Goal: Task Accomplishment & Management: Manage account settings

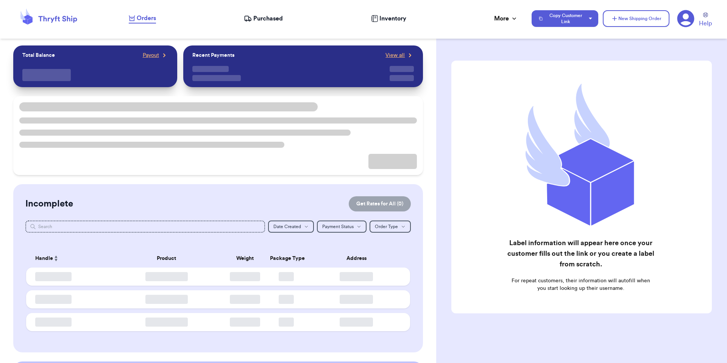
checkbox input "true"
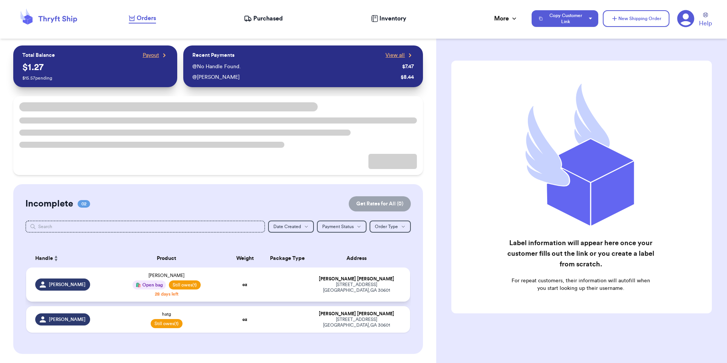
click at [294, 292] on td at bounding box center [285, 284] width 41 height 34
select select "unpaid"
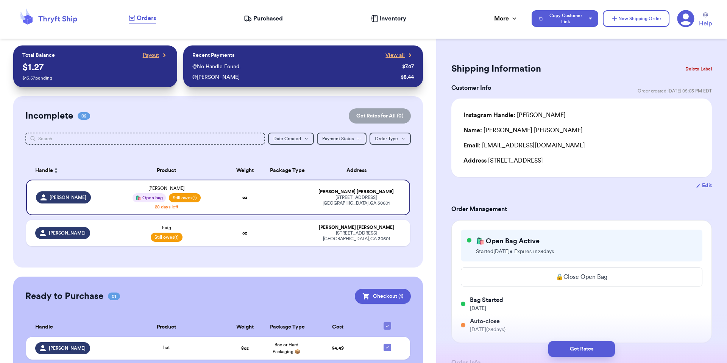
click at [699, 187] on button "Edit" at bounding box center [704, 186] width 16 height 8
select select "GA"
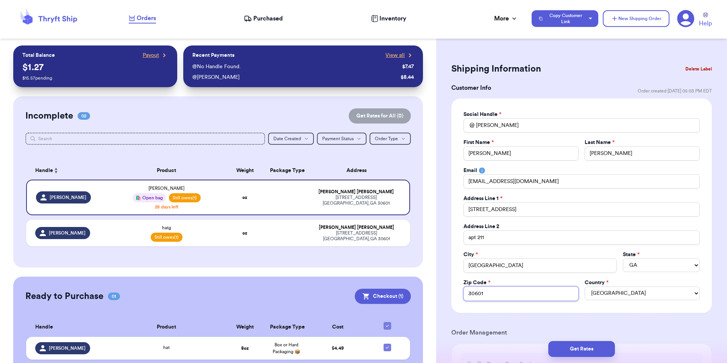
click at [536, 296] on input "30601" at bounding box center [520, 293] width 115 height 14
type input "3060"
type input "30605"
click at [578, 350] on button "Get Rates" at bounding box center [581, 349] width 67 height 16
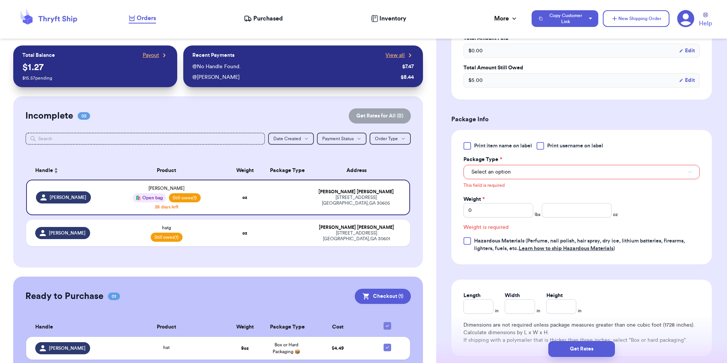
scroll to position [556, 0]
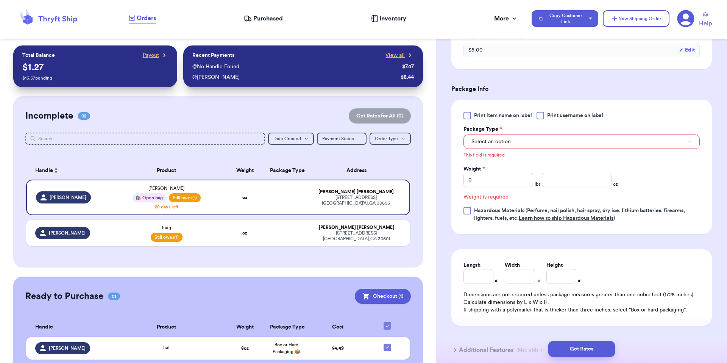
click at [527, 155] on div "This field is required" at bounding box center [581, 154] width 236 height 10
click at [528, 154] on div "This field is required" at bounding box center [581, 154] width 236 height 10
click at [556, 140] on button "Select an option" at bounding box center [581, 141] width 236 height 14
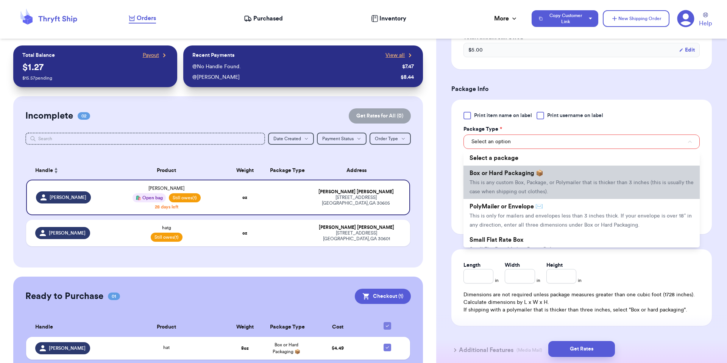
click at [574, 176] on li "Box or Hard Packaging 📦 This is any custom Box, Package, or Polymailer that is …" at bounding box center [581, 181] width 236 height 33
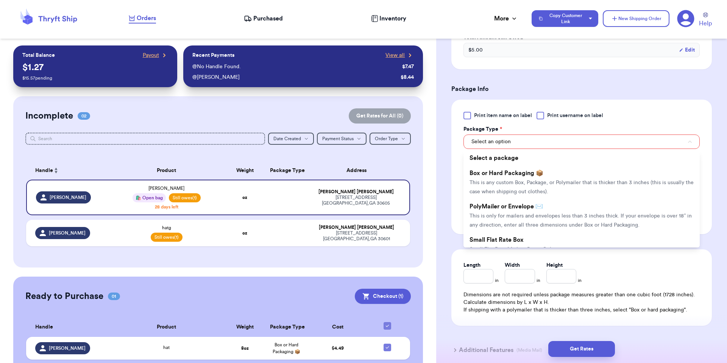
scroll to position [546, 0]
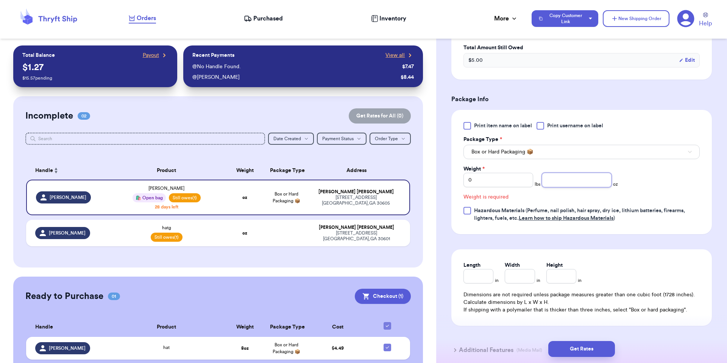
click at [564, 182] on input "number" at bounding box center [577, 180] width 70 height 14
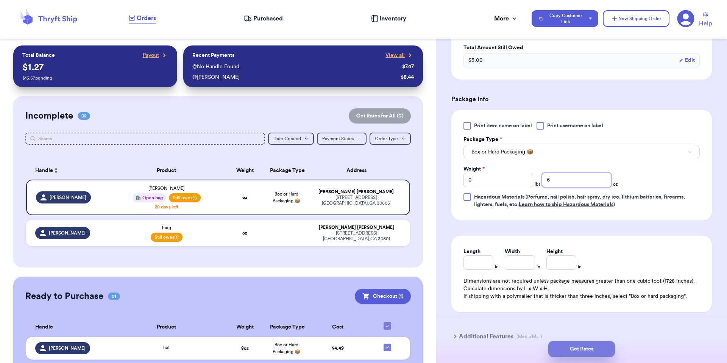
type input "6"
drag, startPoint x: 583, startPoint y: 344, endPoint x: 583, endPoint y: 340, distance: 4.6
click at [583, 342] on button "Get Rates" at bounding box center [581, 349] width 67 height 16
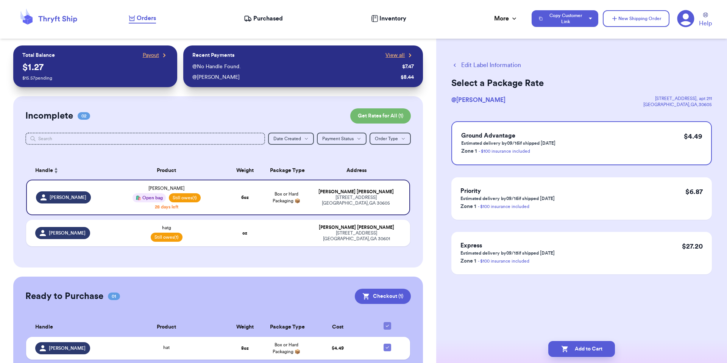
click at [257, 19] on span "Purchased" at bounding box center [268, 18] width 30 height 9
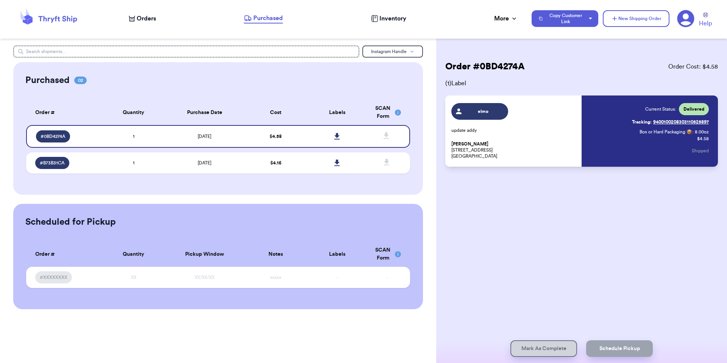
click at [154, 20] on span "Orders" at bounding box center [146, 18] width 19 height 9
select select "unpaid"
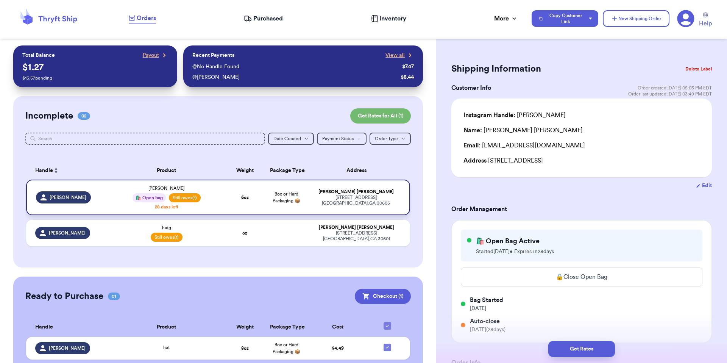
click at [330, 202] on div "[STREET_ADDRESS]" at bounding box center [356, 200] width 89 height 11
type input "6"
click at [587, 344] on button "Get Rates" at bounding box center [581, 349] width 67 height 16
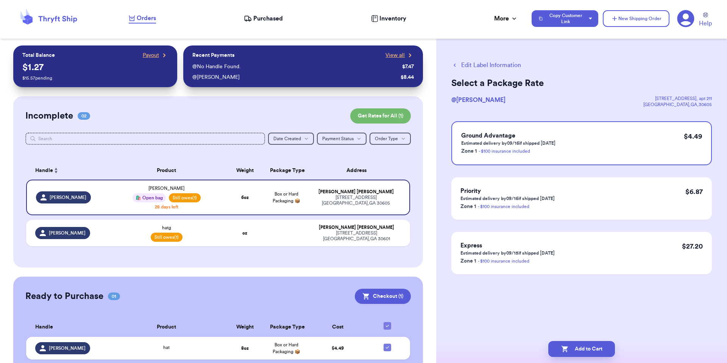
drag, startPoint x: 291, startPoint y: 19, endPoint x: 285, endPoint y: 19, distance: 5.3
click at [288, 19] on div "Orders Purchased Inventory More Stats Completed Orders Payments Payouts" at bounding box center [326, 19] width 395 height 10
click at [264, 19] on span "Purchased" at bounding box center [268, 18] width 30 height 9
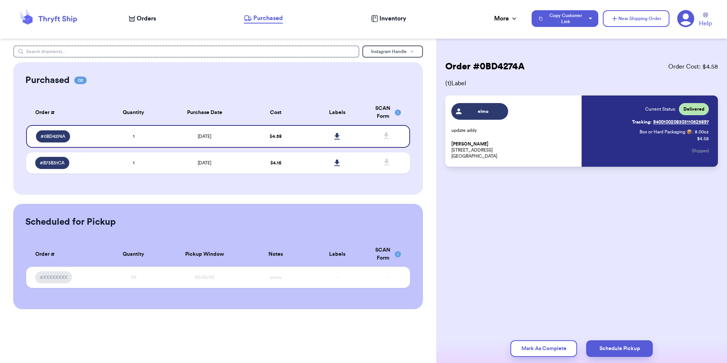
click at [145, 18] on span "Orders" at bounding box center [146, 18] width 19 height 9
select select "unpaid"
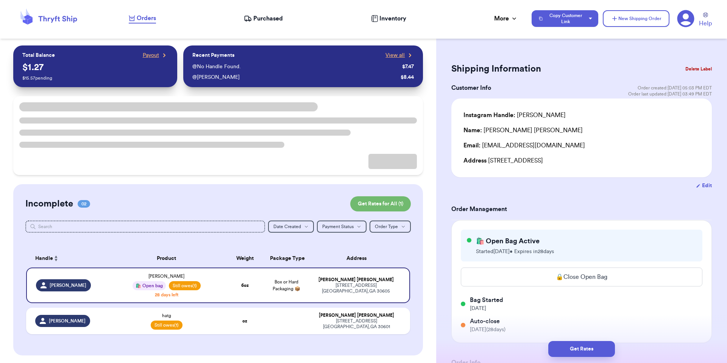
click at [696, 188] on button "Edit" at bounding box center [704, 186] width 16 height 8
select select "GA"
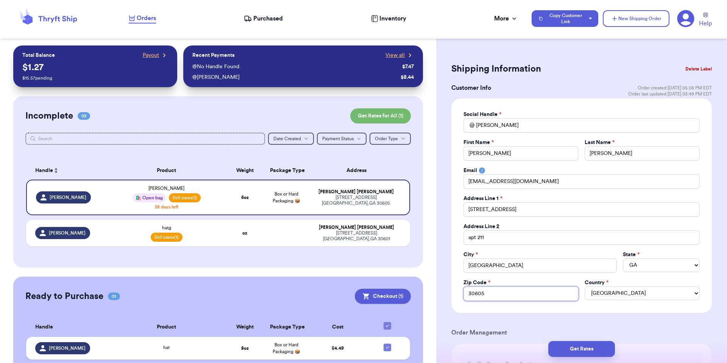
drag, startPoint x: 519, startPoint y: 298, endPoint x: 519, endPoint y: 292, distance: 5.7
click at [519, 297] on input "30605" at bounding box center [520, 293] width 115 height 14
type input "30601"
click at [591, 348] on button "Get Rates" at bounding box center [581, 349] width 67 height 16
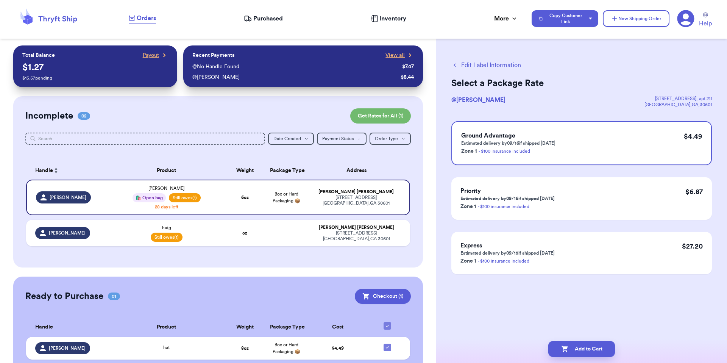
click at [382, 20] on span "Inventory" at bounding box center [392, 18] width 27 height 9
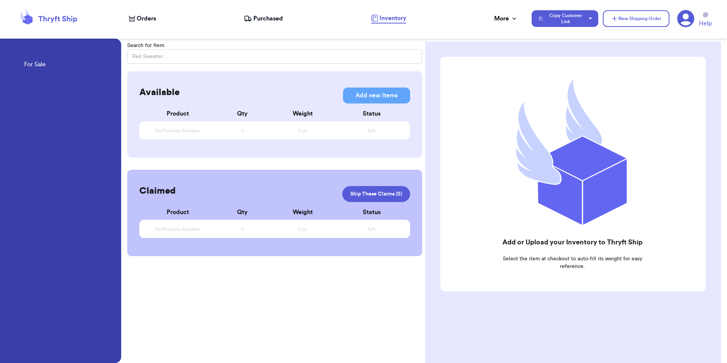
click at [146, 20] on span "Orders" at bounding box center [146, 18] width 19 height 9
select select "unpaid"
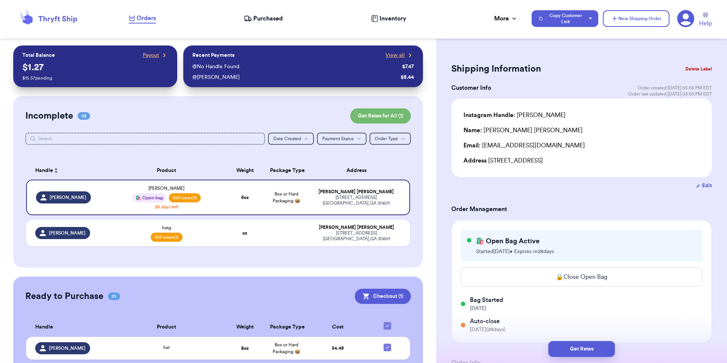
scroll to position [155, 0]
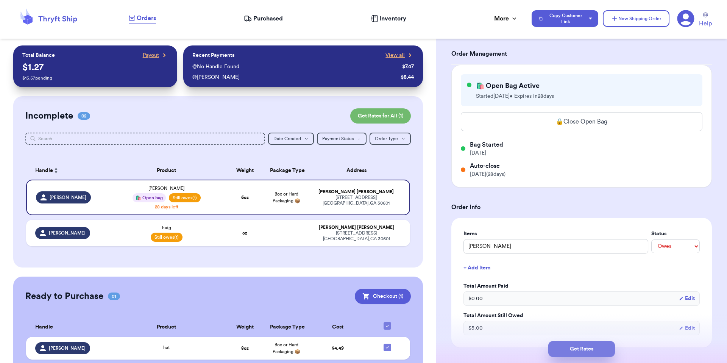
click at [567, 351] on button "Get Rates" at bounding box center [581, 349] width 67 height 16
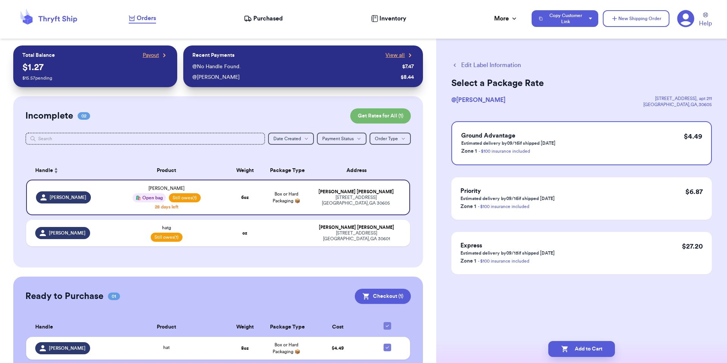
click at [470, 65] on button "Edit Label Information" at bounding box center [486, 65] width 70 height 9
select select "unpaid"
